Goal: Task Accomplishment & Management: Use online tool/utility

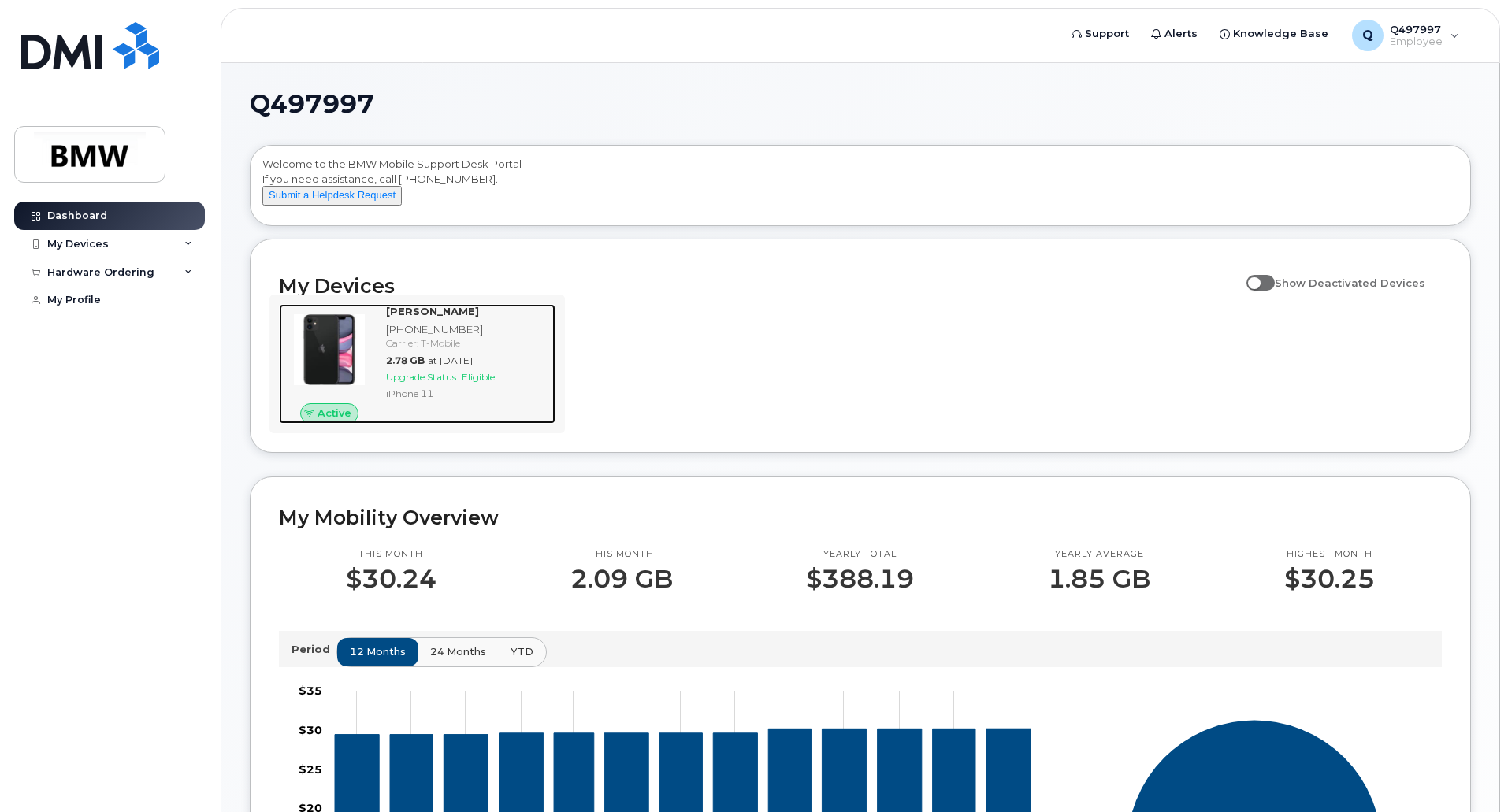
click at [414, 337] on div "[PHONE_NUMBER]" at bounding box center [467, 329] width 163 height 15
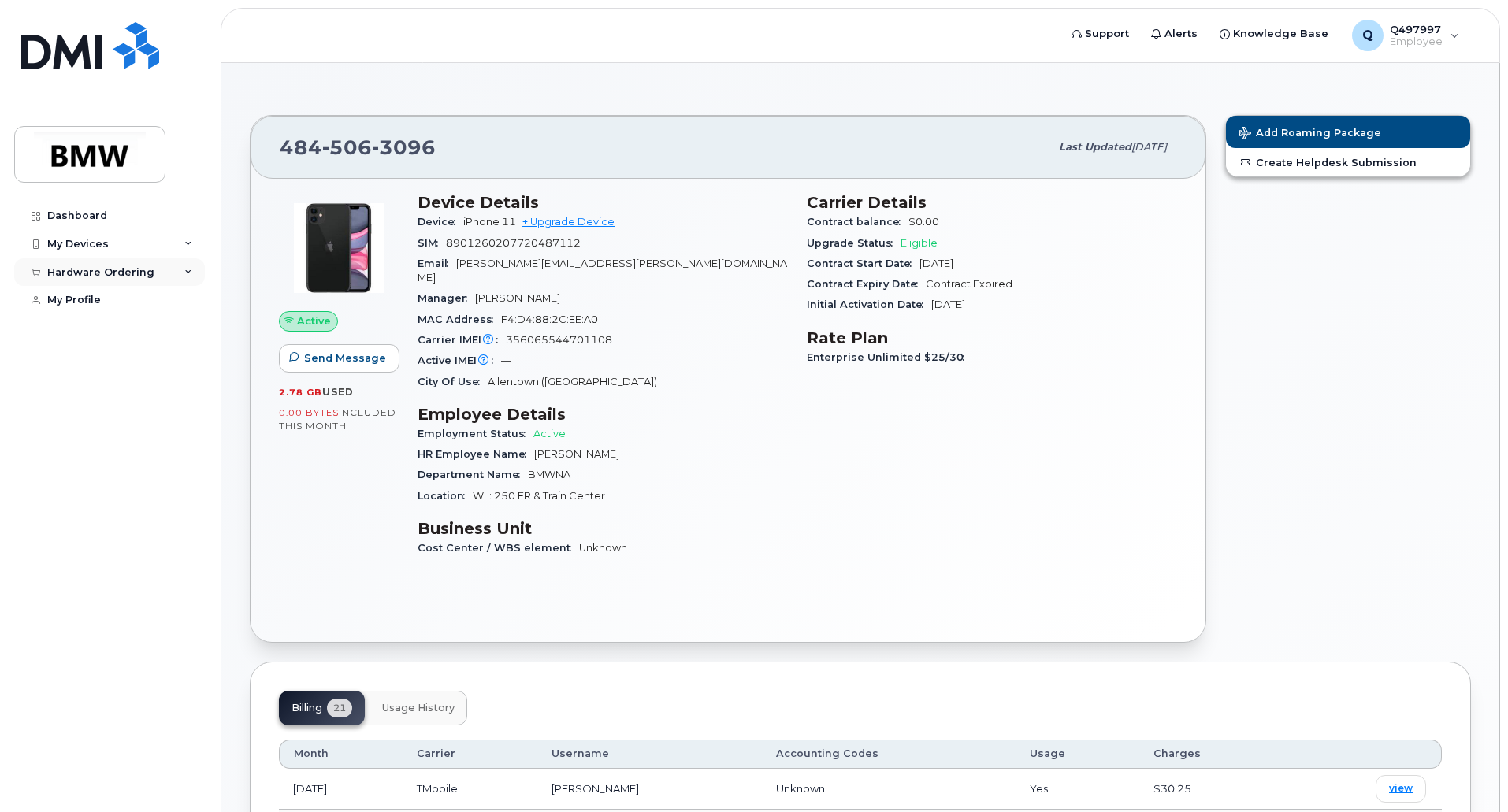
click at [186, 277] on div "Hardware Ordering" at bounding box center [109, 272] width 191 height 28
click at [100, 331] on div "New Order" at bounding box center [84, 330] width 60 height 14
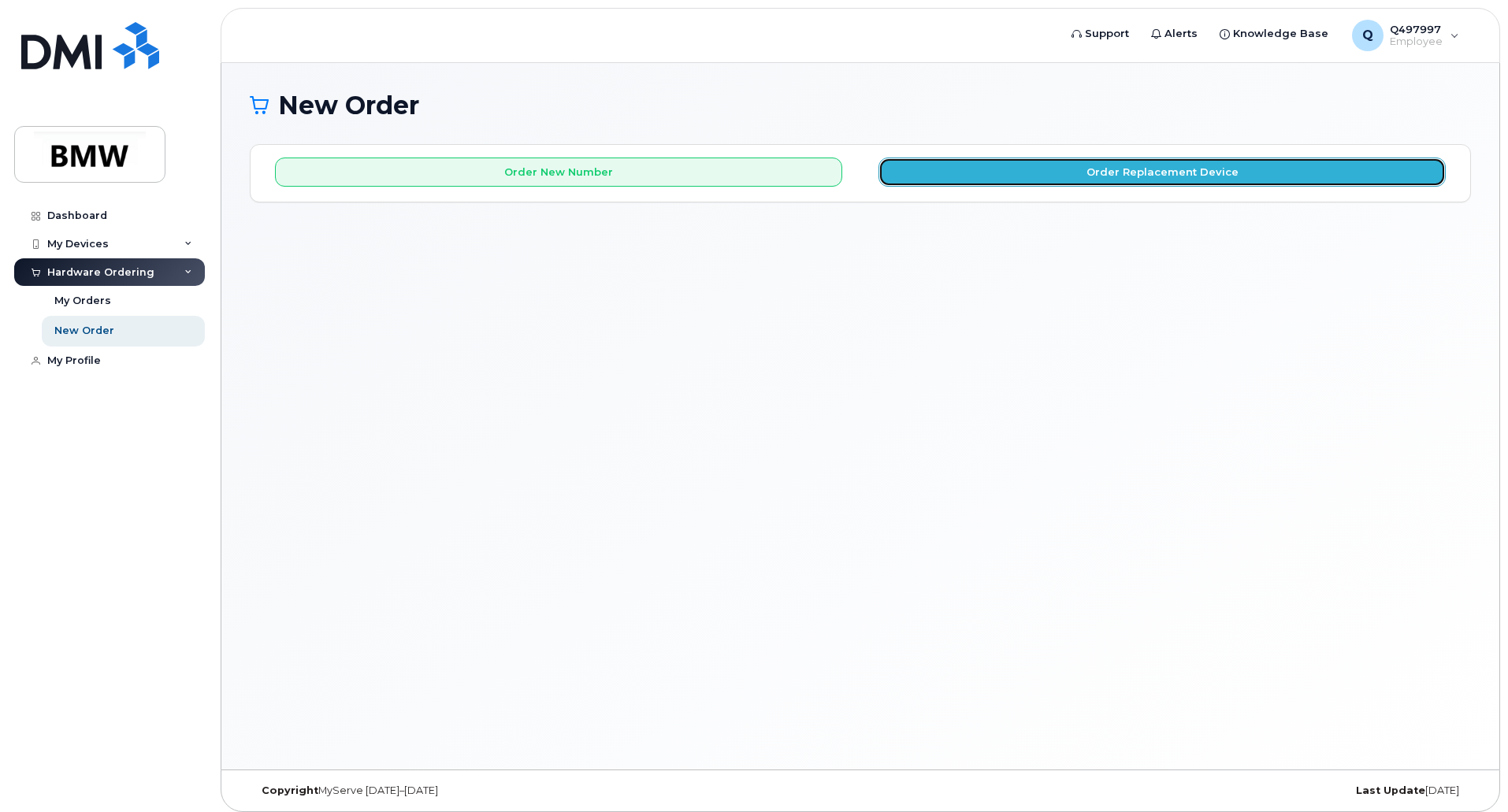
click at [1098, 168] on button "Order Replacement Device" at bounding box center [1161, 172] width 567 height 29
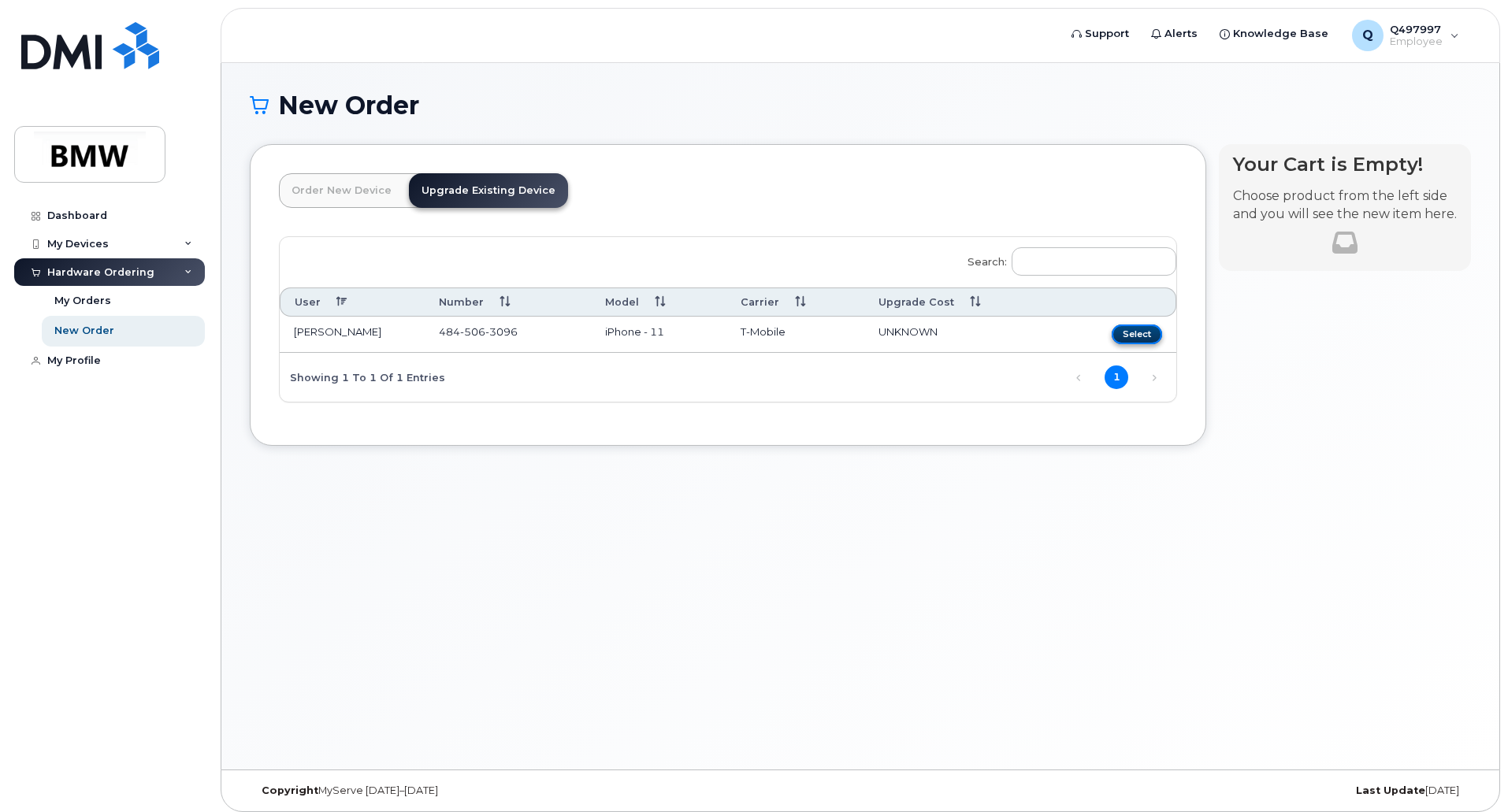
click at [1139, 333] on button "Select" at bounding box center [1136, 334] width 50 height 19
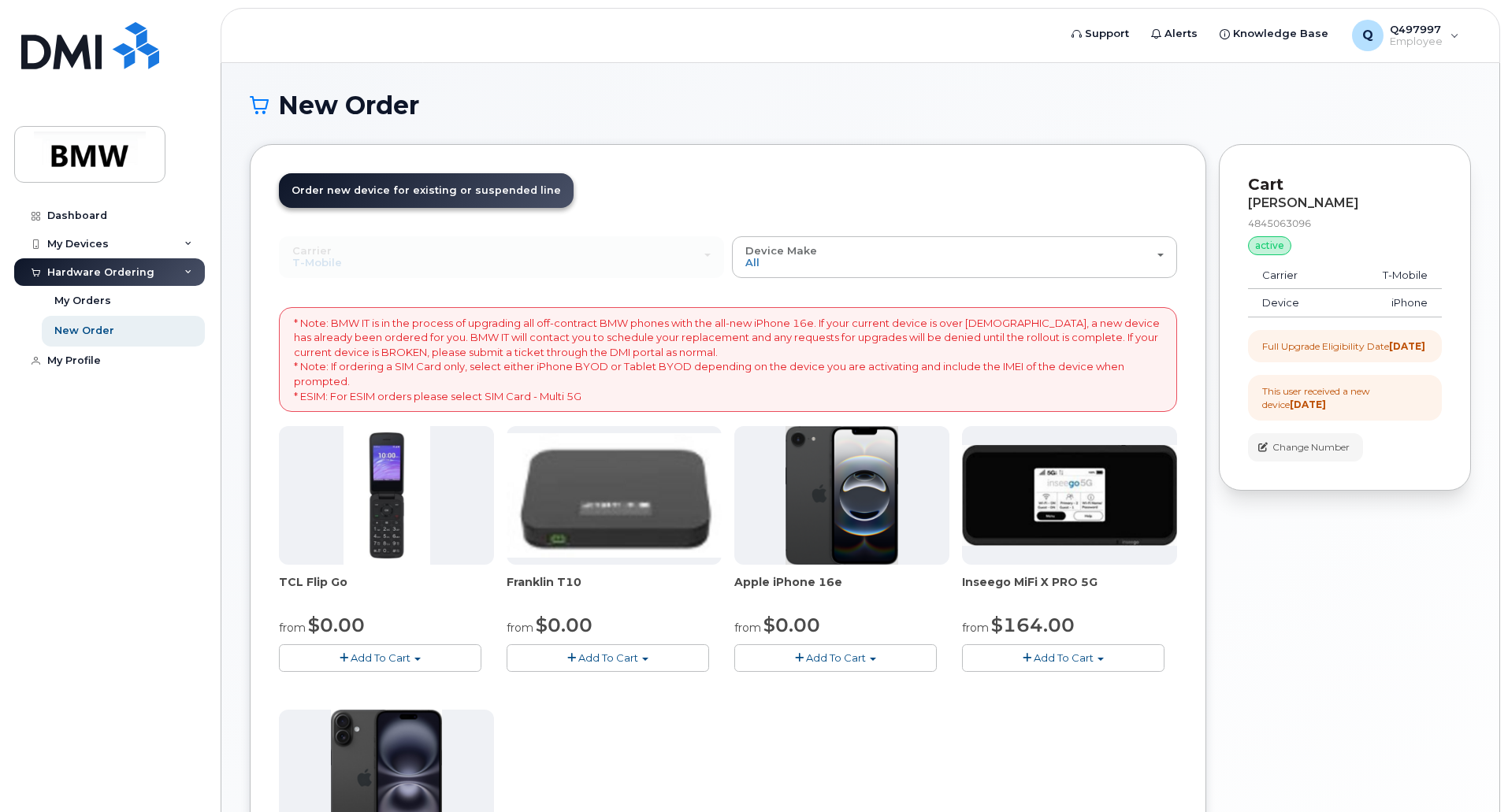
drag, startPoint x: 1277, startPoint y: 401, endPoint x: 1306, endPoint y: 421, distance: 35.2
click at [1306, 411] on div "This user received a new device 1 week ago" at bounding box center [1345, 397] width 166 height 27
click at [1341, 411] on div "This user received a new device 1 week ago" at bounding box center [1345, 397] width 166 height 27
